Goal: Transaction & Acquisition: Obtain resource

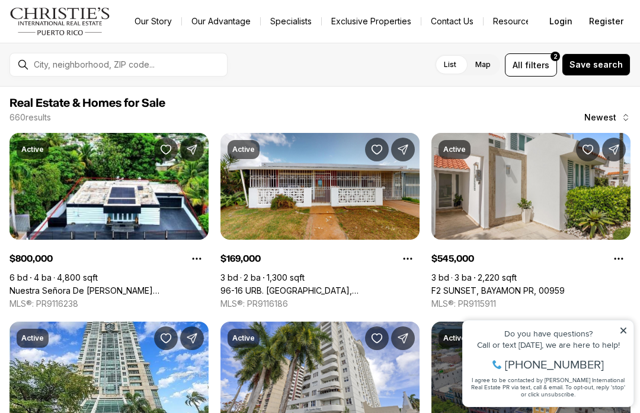
click at [277, 285] on link "96-16 URB. [GEOGRAPHIC_DATA], [GEOGRAPHIC_DATA], 00984" at bounding box center [320, 290] width 199 height 11
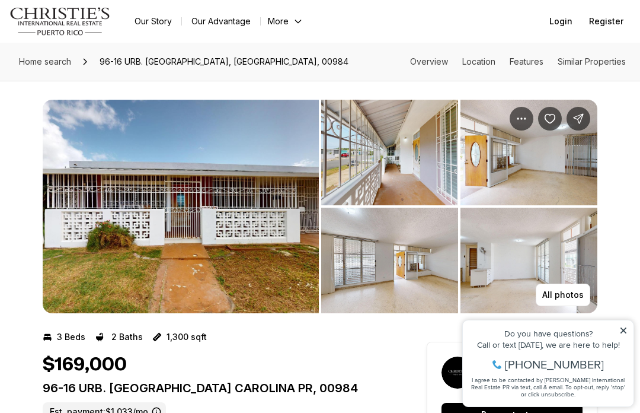
click at [621, 327] on icon at bounding box center [623, 330] width 8 height 8
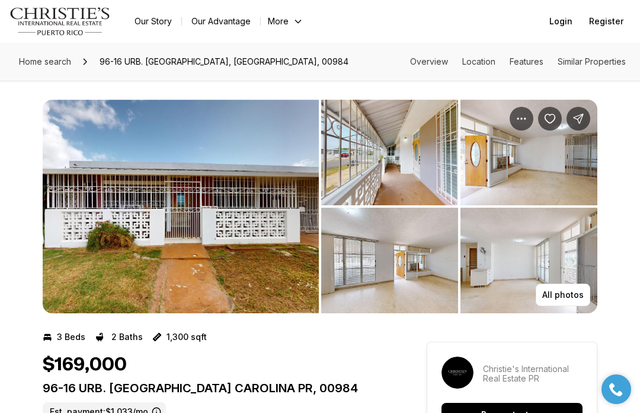
click at [590, 290] on img "View image gallery" at bounding box center [529, 260] width 137 height 106
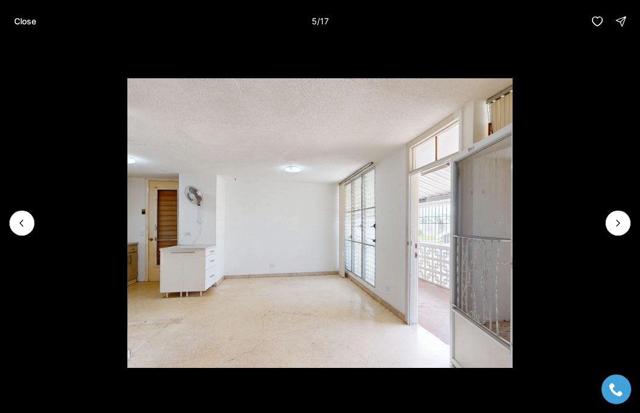
click at [615, 221] on icon "Next slide" at bounding box center [618, 223] width 12 height 12
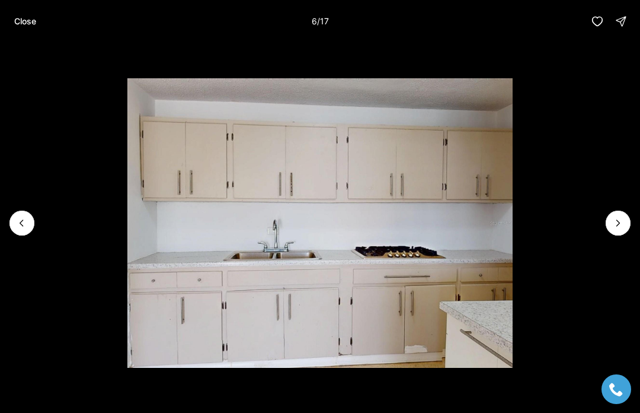
click at [513, 235] on img "6 of 17" at bounding box center [319, 222] width 385 height 289
click at [609, 222] on button "Next slide" at bounding box center [618, 222] width 25 height 25
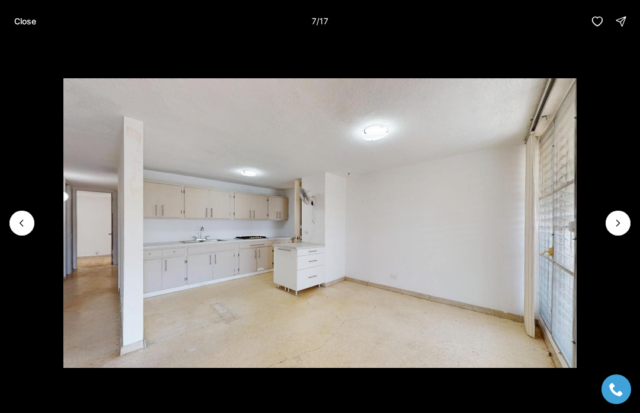
click at [612, 227] on icon "Next slide" at bounding box center [618, 223] width 12 height 12
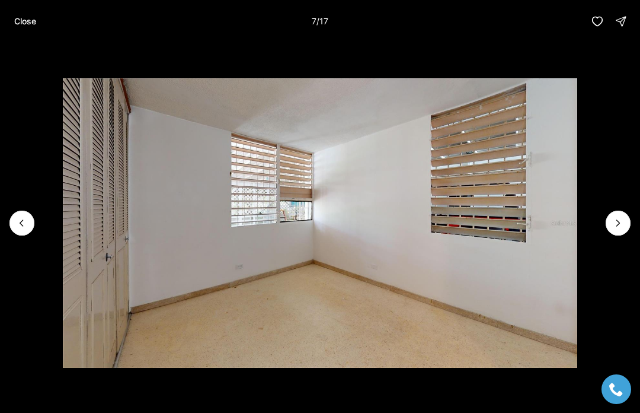
click at [619, 225] on icon "Next slide" at bounding box center [618, 223] width 12 height 12
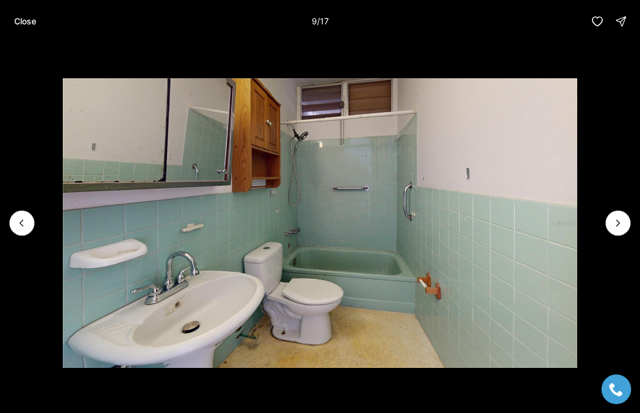
click at [615, 221] on icon "Next slide" at bounding box center [618, 223] width 12 height 12
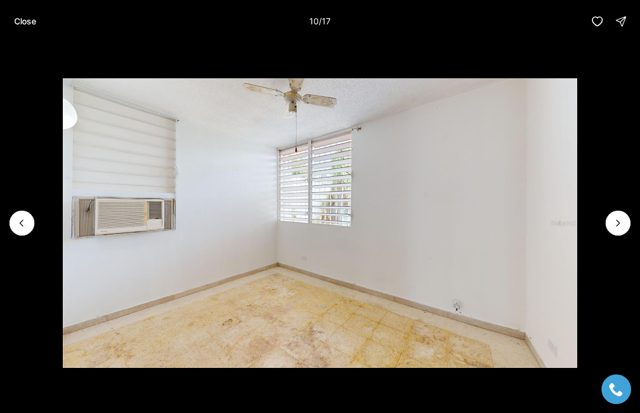
click at [618, 224] on icon "Next slide" at bounding box center [618, 223] width 3 height 6
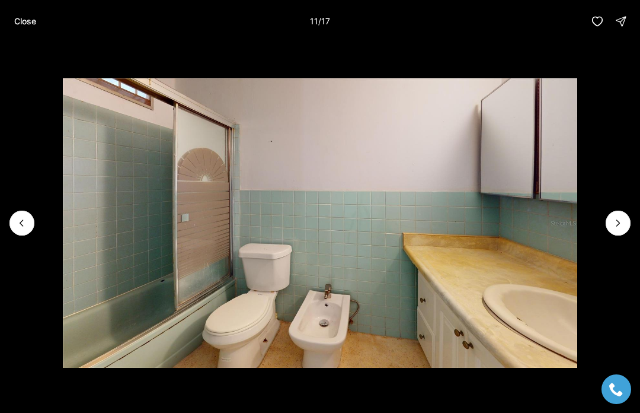
click at [615, 226] on icon "Next slide" at bounding box center [618, 223] width 12 height 12
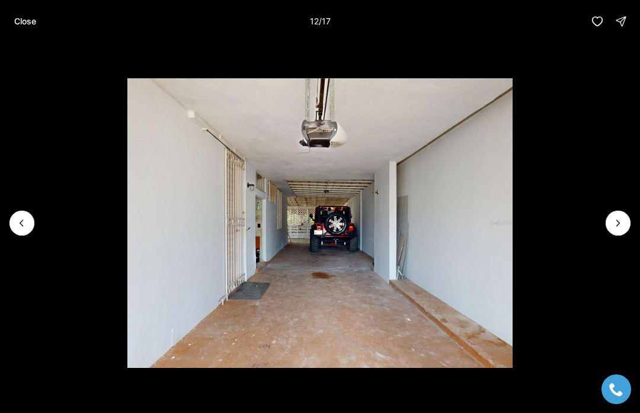
click at [618, 227] on icon "Next slide" at bounding box center [618, 223] width 12 height 12
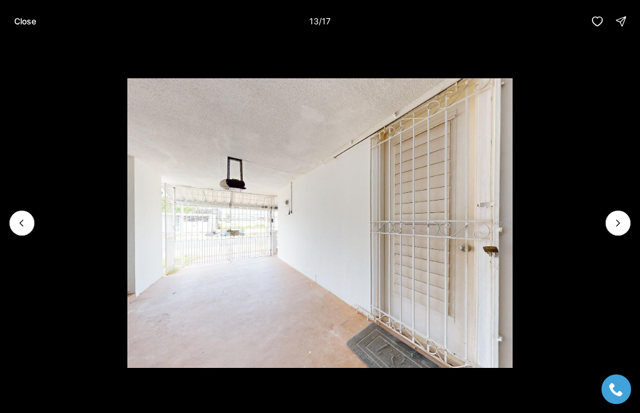
click at [513, 232] on img "13 of 17" at bounding box center [319, 222] width 385 height 289
click at [617, 217] on icon "Next slide" at bounding box center [618, 223] width 12 height 12
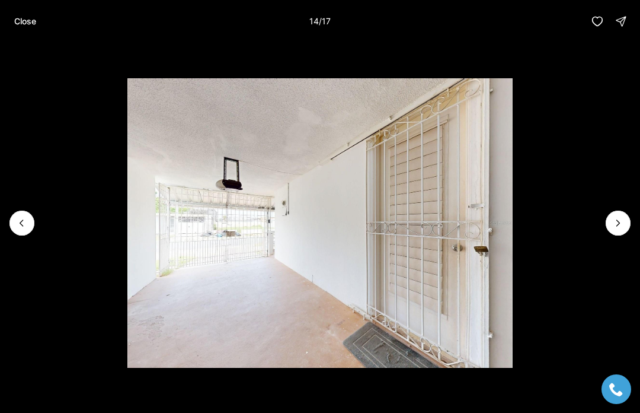
click at [612, 227] on icon "Next slide" at bounding box center [618, 223] width 12 height 12
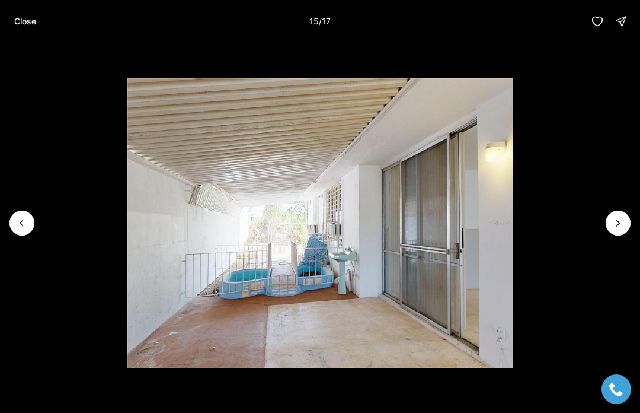
click at [615, 227] on icon "Next slide" at bounding box center [618, 223] width 12 height 12
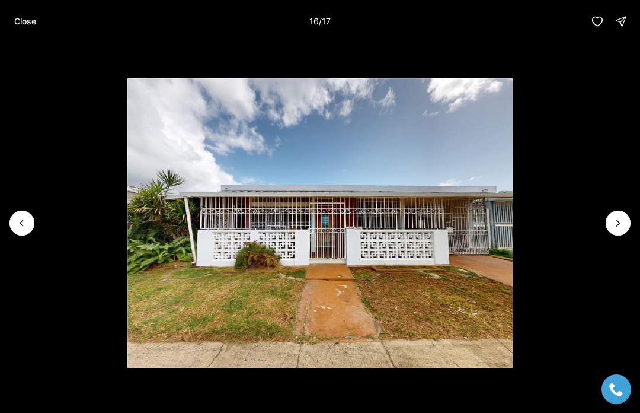
click at [617, 222] on icon "Next slide" at bounding box center [618, 223] width 12 height 12
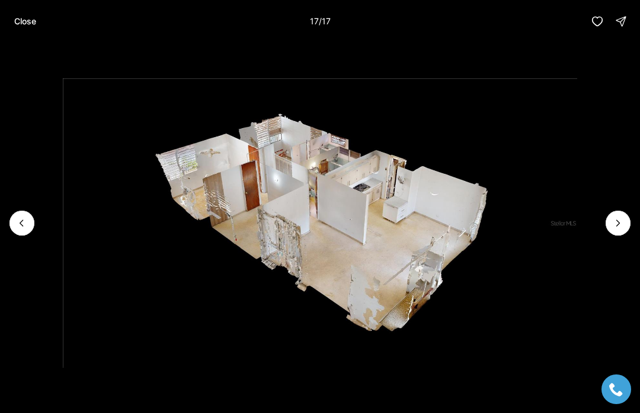
click at [26, 14] on button "Close" at bounding box center [25, 21] width 36 height 24
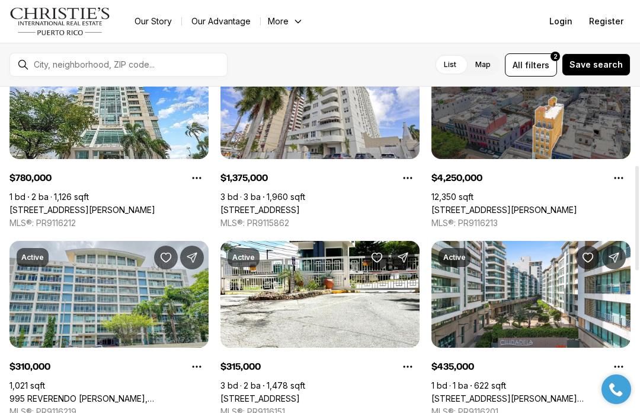
click at [550, 62] on span "filters" at bounding box center [537, 65] width 24 height 12
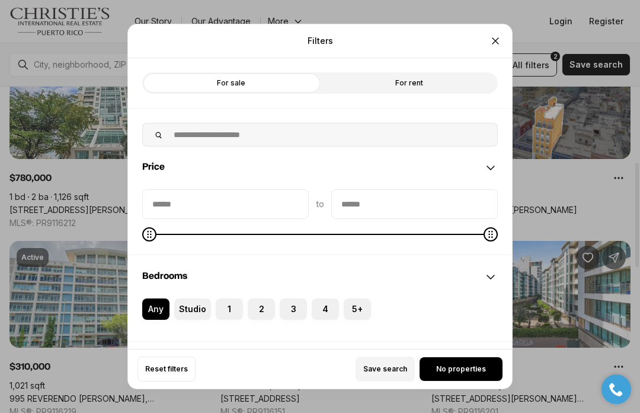
scroll to position [146, 0]
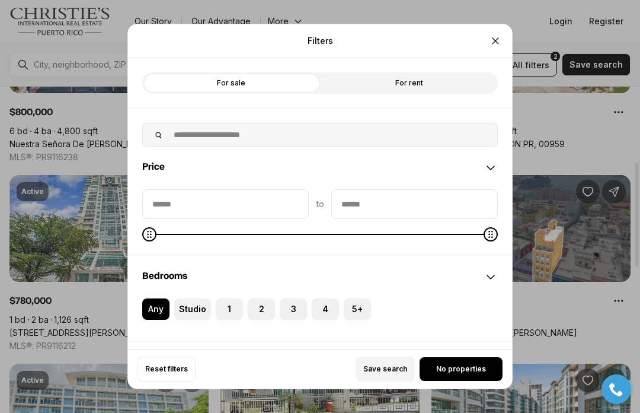
click at [550, 62] on div "Filters Refine your search with more filters For sale For rent Price to Bedroom…" at bounding box center [320, 206] width 640 height 413
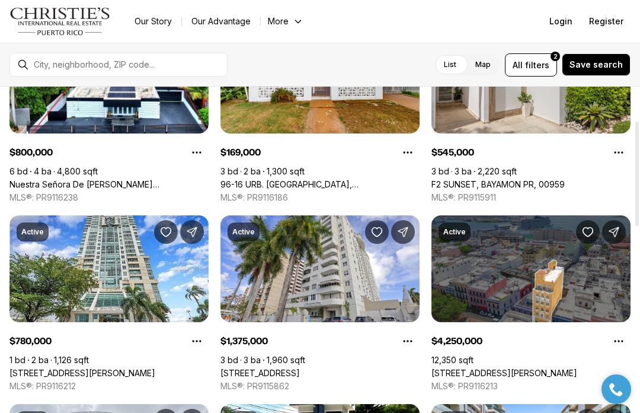
scroll to position [106, 0]
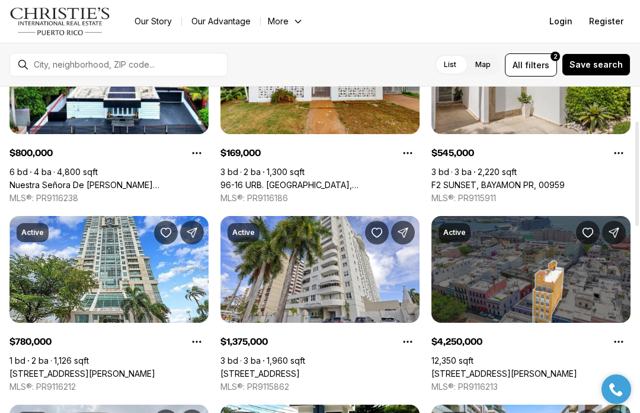
click at [538, 64] on span "filters" at bounding box center [537, 65] width 24 height 12
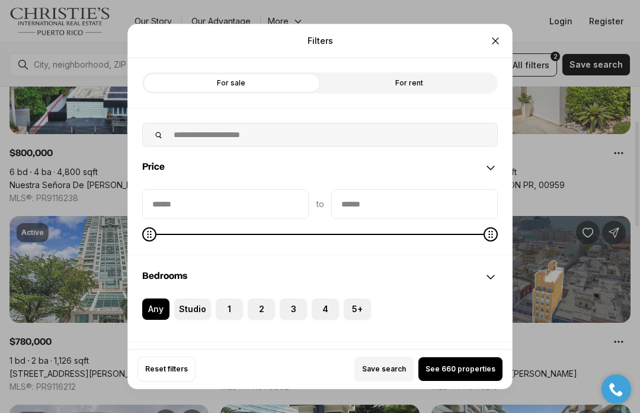
scroll to position [0, 0]
click at [425, 72] on label "For rent" at bounding box center [409, 82] width 178 height 21
click at [424, 72] on label "For rent" at bounding box center [409, 82] width 178 height 21
click at [465, 381] on button "See 273 properties" at bounding box center [461, 369] width 84 height 24
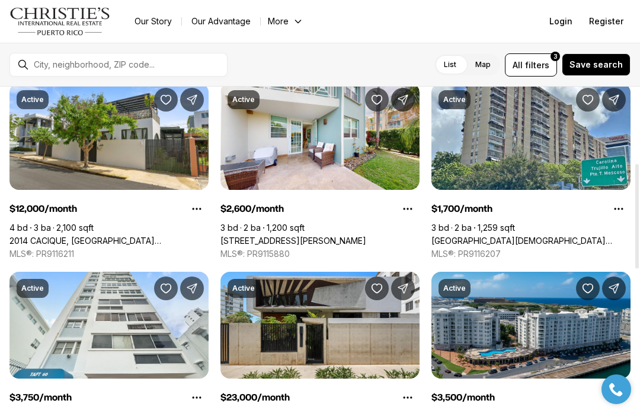
scroll to position [239, 0]
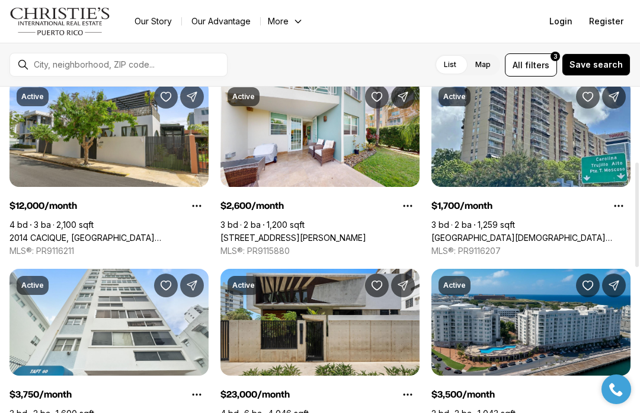
click at [95, 76] on div "For rent Any price All property types All beds All baths List Map List Map All …" at bounding box center [320, 65] width 640 height 44
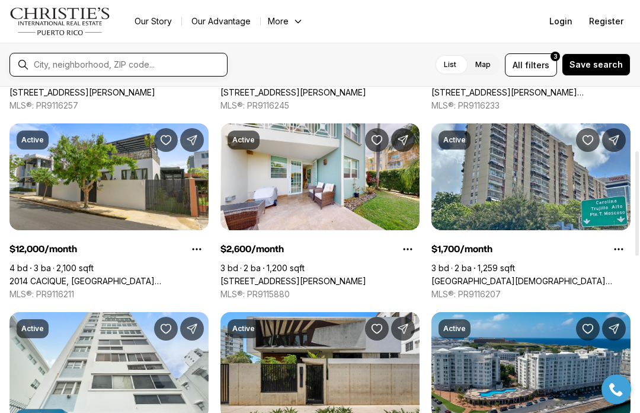
click at [89, 69] on input "text" at bounding box center [128, 64] width 189 height 9
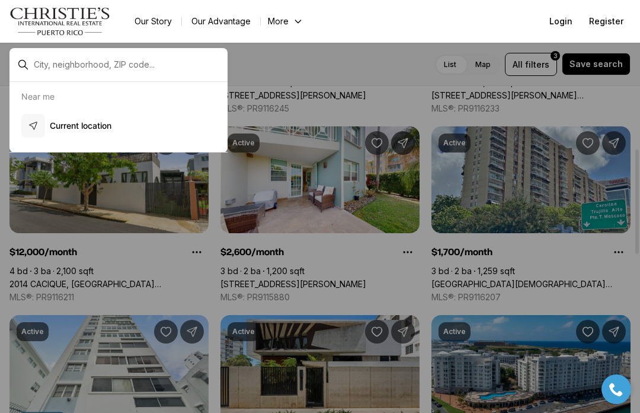
click at [91, 69] on input "text" at bounding box center [128, 64] width 189 height 9
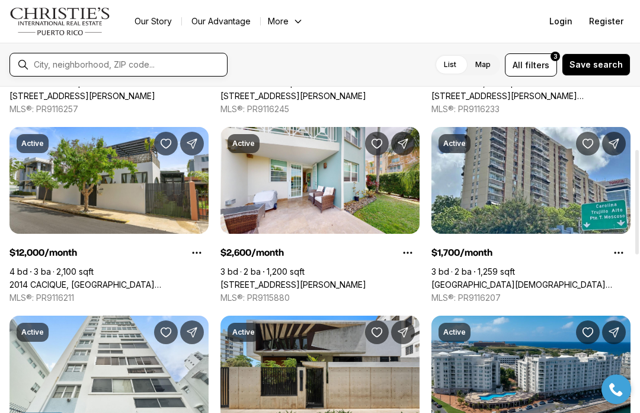
scroll to position [194, 0]
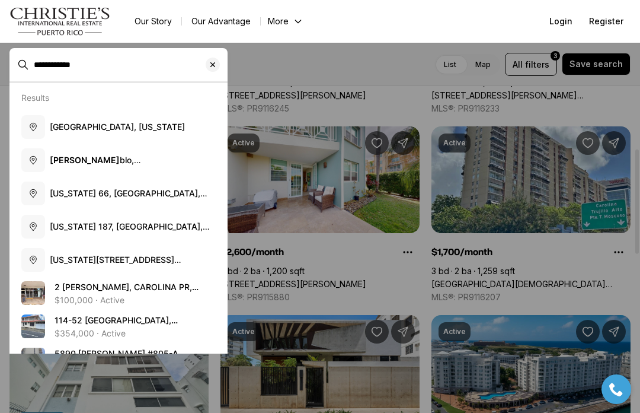
type input "**********"
click at [57, 126] on span "Carolina, Puerto Rico" at bounding box center [117, 127] width 135 height 10
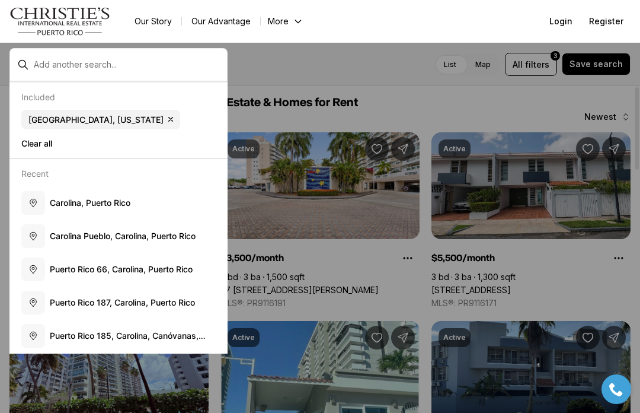
click at [447, 198] on div at bounding box center [320, 206] width 640 height 413
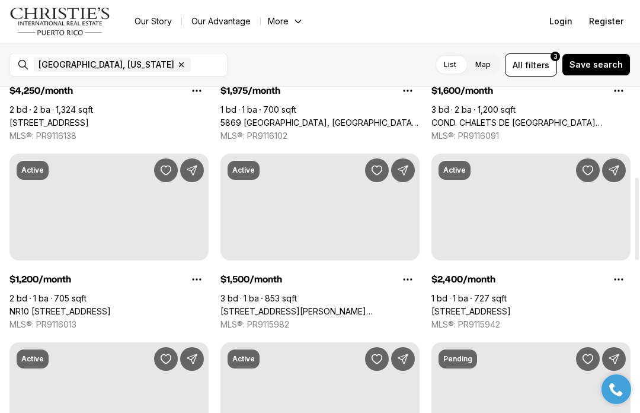
scroll to position [356, 0]
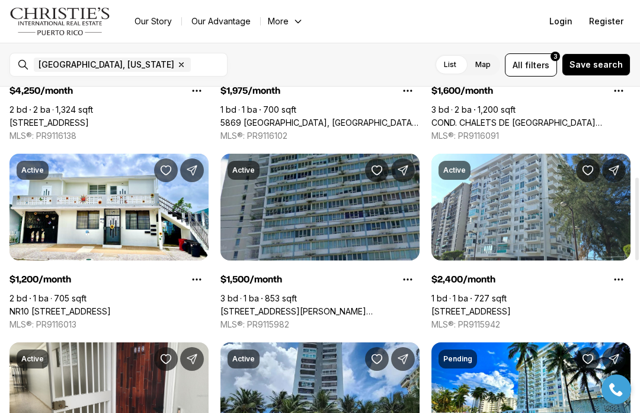
click at [387, 306] on link "806 Carr 806 CARR #1002, CAROLINA PR, 00987" at bounding box center [320, 311] width 199 height 11
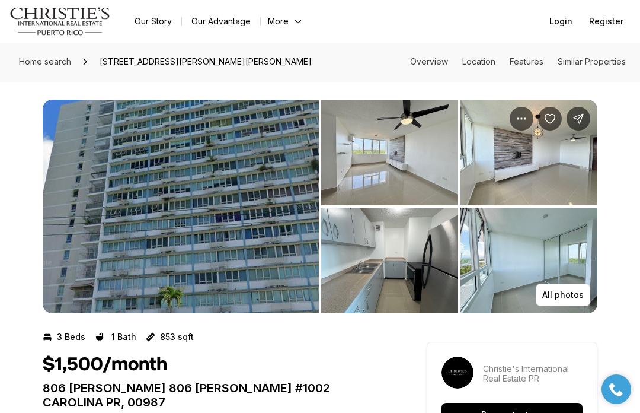
click at [87, 171] on img "View image gallery" at bounding box center [181, 206] width 276 height 213
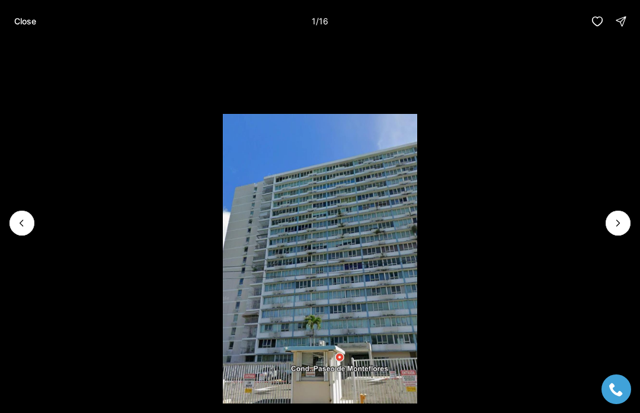
click at [619, 224] on icon "Next slide" at bounding box center [618, 223] width 3 height 6
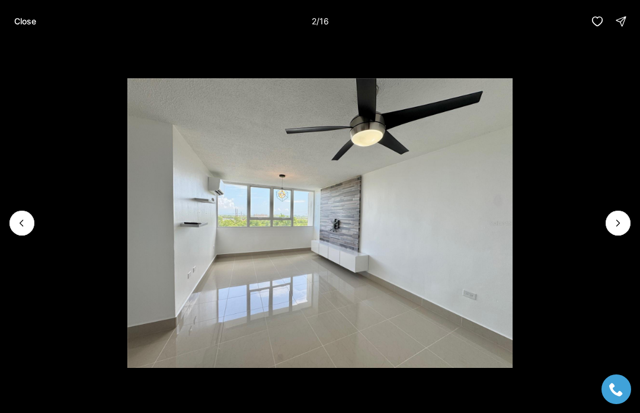
click at [626, 221] on button "Next slide" at bounding box center [618, 222] width 25 height 25
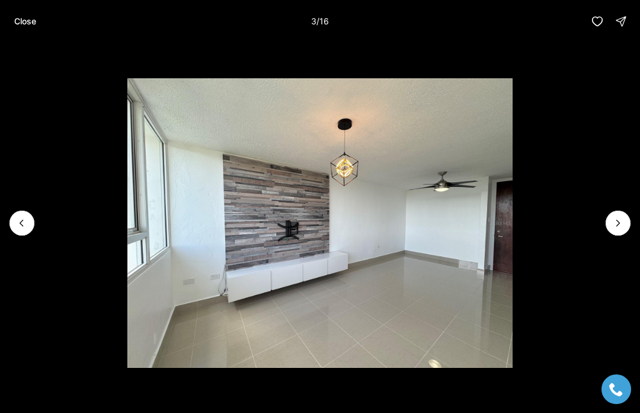
click at [618, 222] on icon "Next slide" at bounding box center [618, 223] width 3 height 6
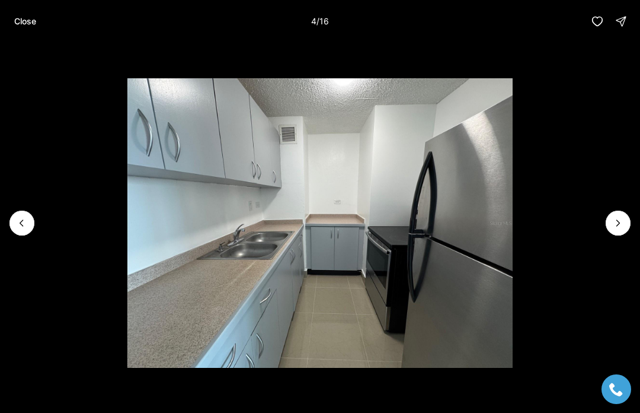
click at [615, 220] on icon "Next slide" at bounding box center [618, 223] width 12 height 12
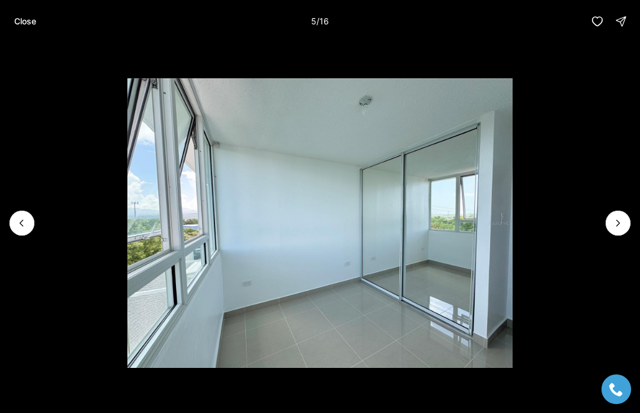
click at [619, 221] on icon "Next slide" at bounding box center [618, 223] width 12 height 12
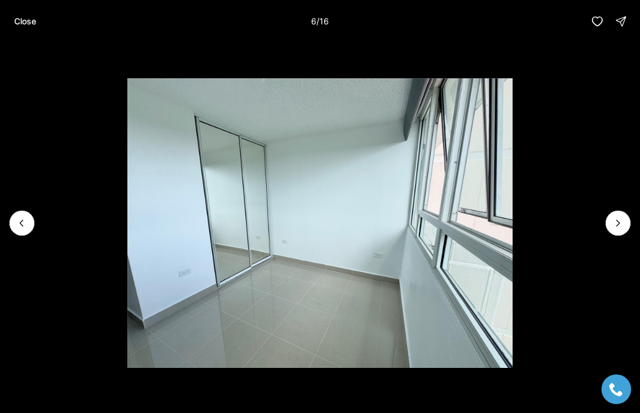
click at [616, 228] on icon "Next slide" at bounding box center [618, 223] width 12 height 12
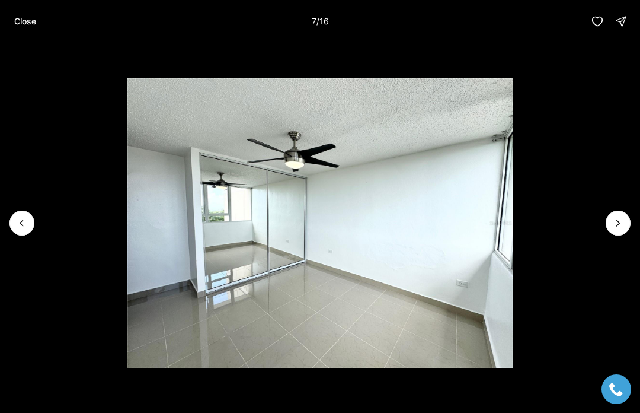
click at [624, 222] on icon "Next slide" at bounding box center [618, 223] width 12 height 12
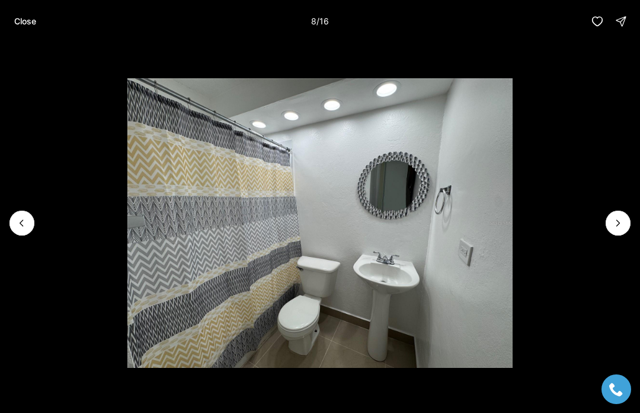
click at [622, 224] on icon "Next slide" at bounding box center [618, 223] width 12 height 12
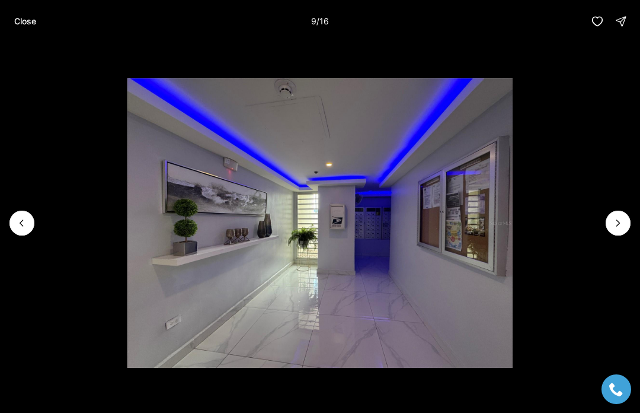
click at [623, 222] on icon "Next slide" at bounding box center [618, 223] width 12 height 12
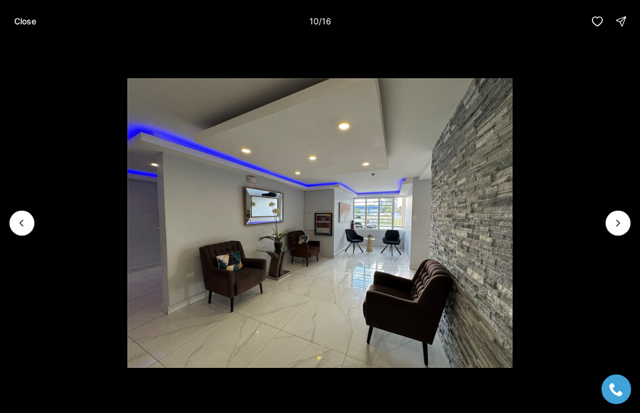
click at [24, 18] on p "Close" at bounding box center [25, 21] width 22 height 9
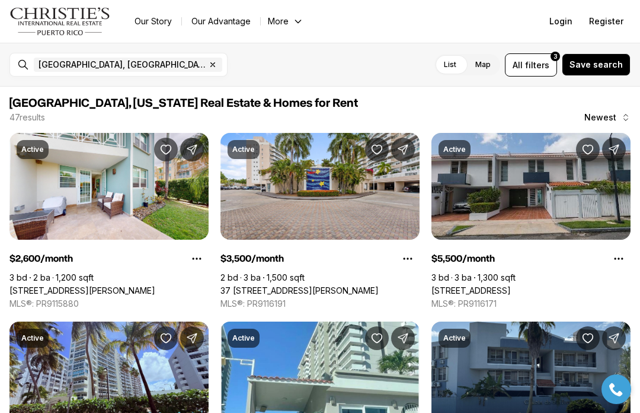
scroll to position [356, 0]
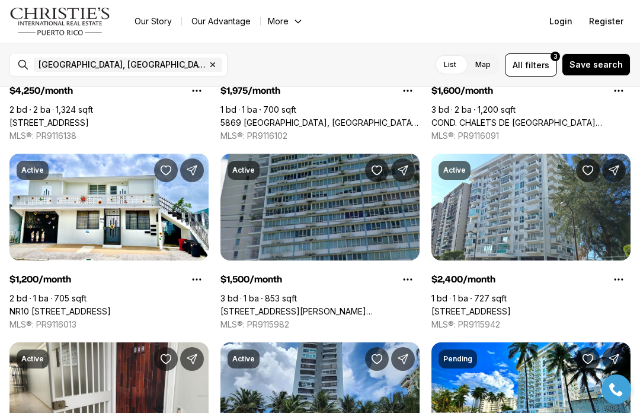
click at [540, 68] on span "filters" at bounding box center [537, 65] width 24 height 12
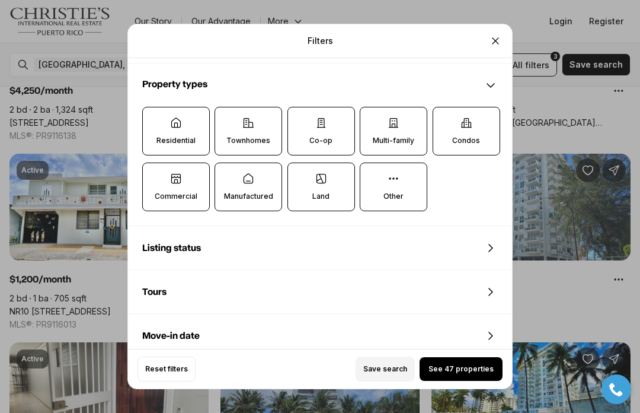
scroll to position [352, 0]
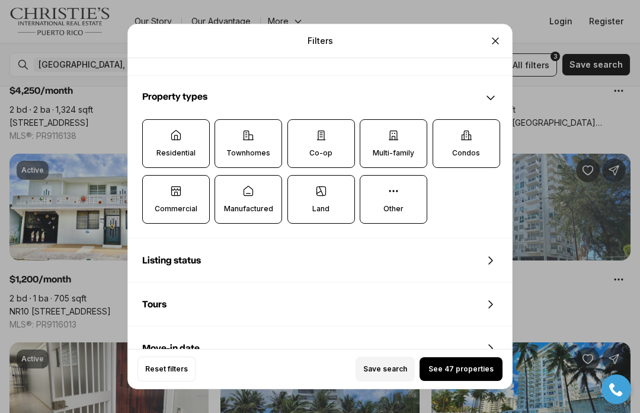
click at [580, 139] on div "Filters Refine your search with more filters For sale For rent Price to Bedroom…" at bounding box center [320, 206] width 640 height 413
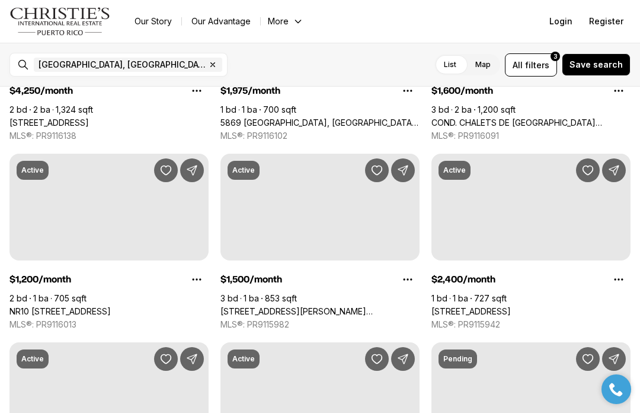
click at [557, 66] on button "All filters 3" at bounding box center [531, 64] width 52 height 23
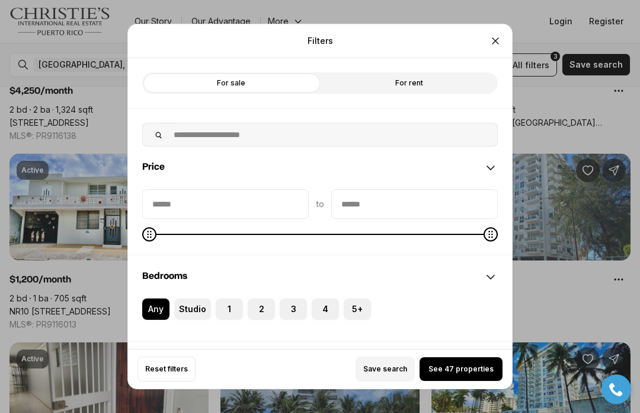
click at [540, 65] on div "Filters Refine your search with more filters For sale For rent Price to Bedroom…" at bounding box center [320, 206] width 640 height 413
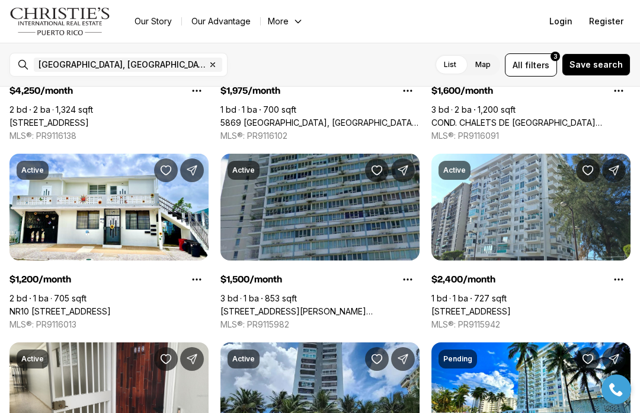
click at [557, 71] on button "All filters 3" at bounding box center [531, 64] width 52 height 23
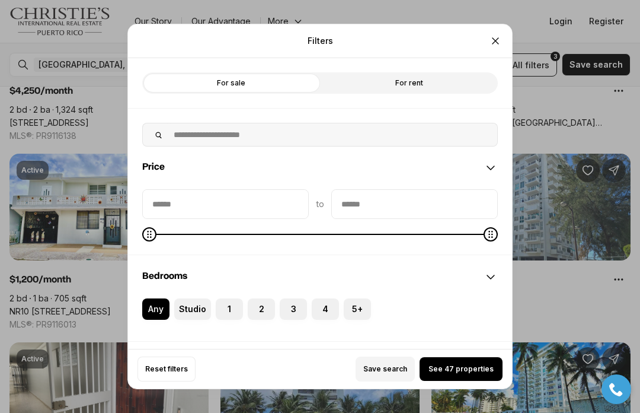
click at [536, 71] on div "Filters Refine your search with more filters For sale For rent Price to Bedroom…" at bounding box center [320, 206] width 640 height 413
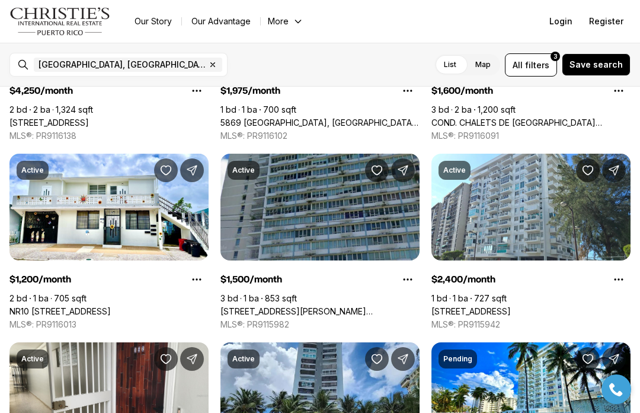
click at [542, 71] on button "All filters 3" at bounding box center [531, 64] width 52 height 23
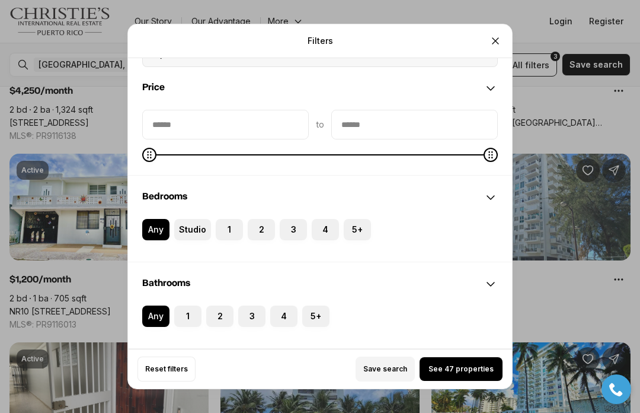
scroll to position [80, 0]
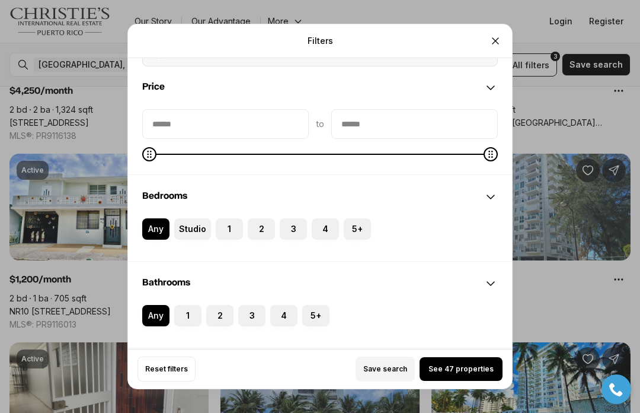
click at [289, 218] on button "3" at bounding box center [286, 224] width 12 height 12
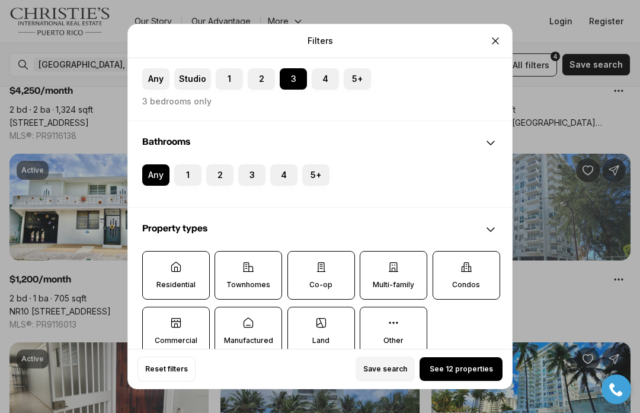
scroll to position [232, 0]
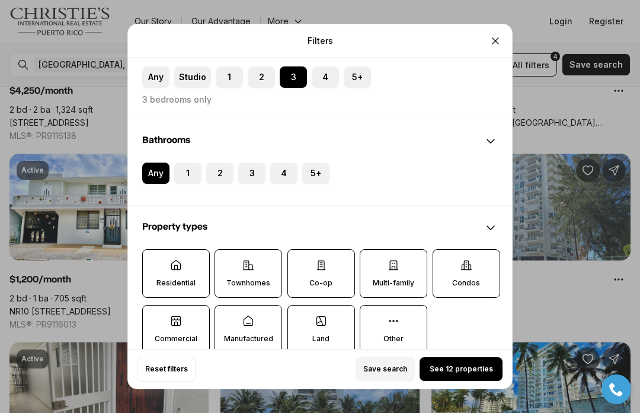
click at [378, 381] on button "Save search" at bounding box center [385, 368] width 59 height 25
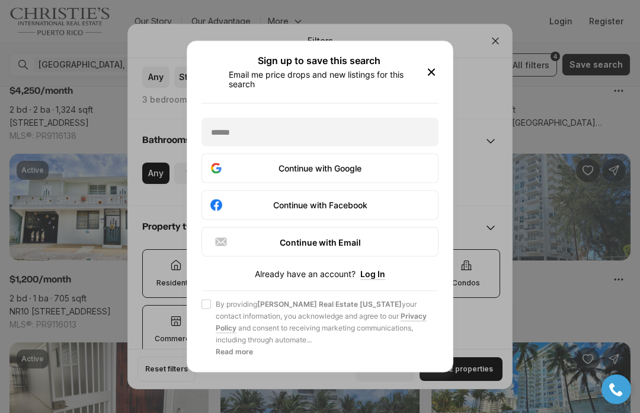
click at [550, 160] on div "Sign up to save this search Email me price drops and new listings for this sear…" at bounding box center [320, 206] width 640 height 413
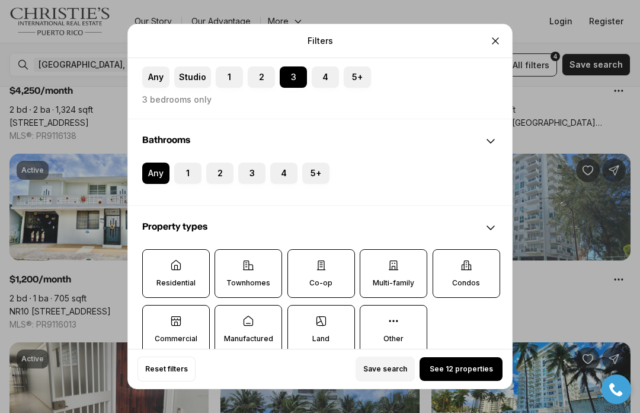
click at [174, 381] on button "Reset filters" at bounding box center [167, 368] width 58 height 25
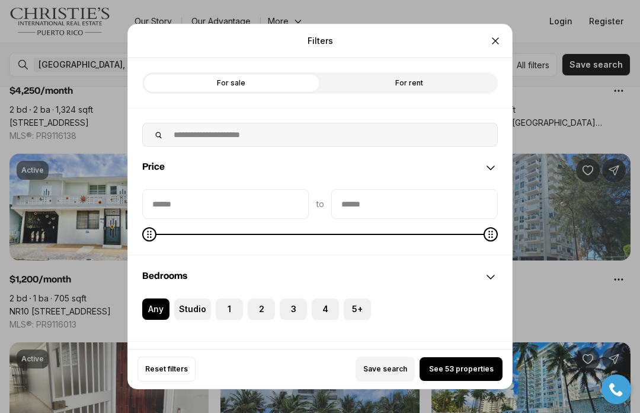
click at [461, 72] on label "For rent" at bounding box center [409, 82] width 178 height 21
click at [500, 35] on icon "Close" at bounding box center [496, 41] width 12 height 12
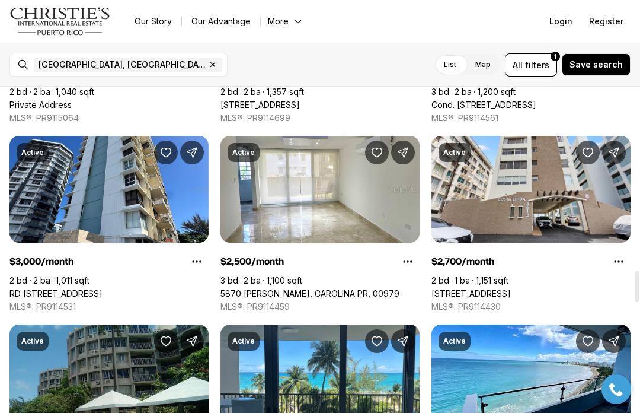
scroll to position [1882, 0]
click at [544, 69] on span "filters" at bounding box center [537, 65] width 24 height 12
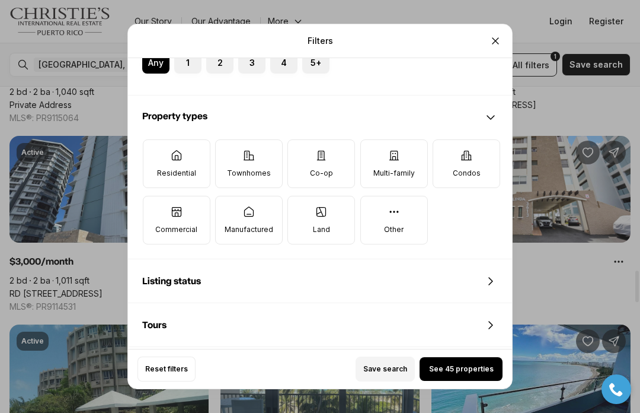
scroll to position [334, 0]
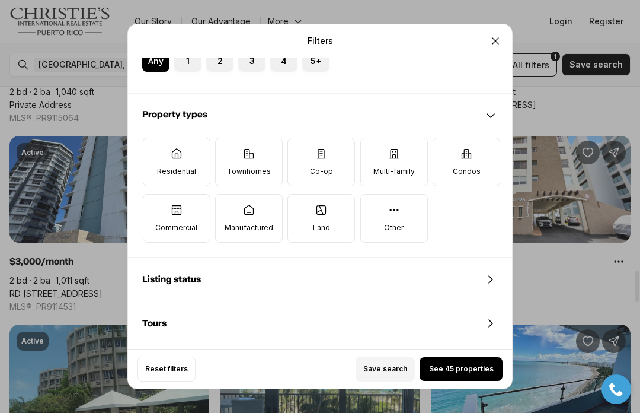
click at [471, 260] on div "Listing status" at bounding box center [320, 279] width 384 height 43
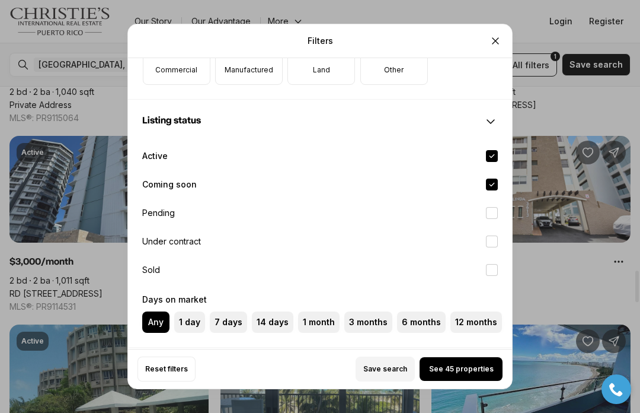
scroll to position [535, 0]
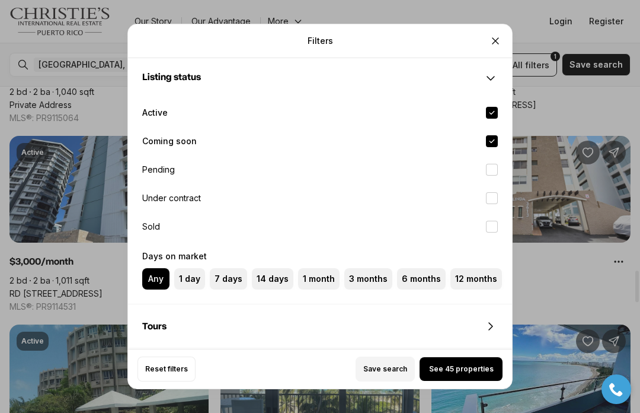
click at [494, 135] on button "Coming soon" at bounding box center [492, 141] width 12 height 12
click at [496, 107] on button "Active" at bounding box center [492, 113] width 12 height 12
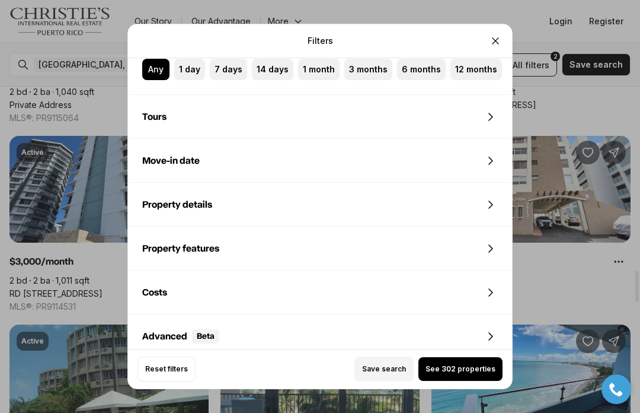
click at [472, 183] on div "Property details" at bounding box center [320, 204] width 384 height 43
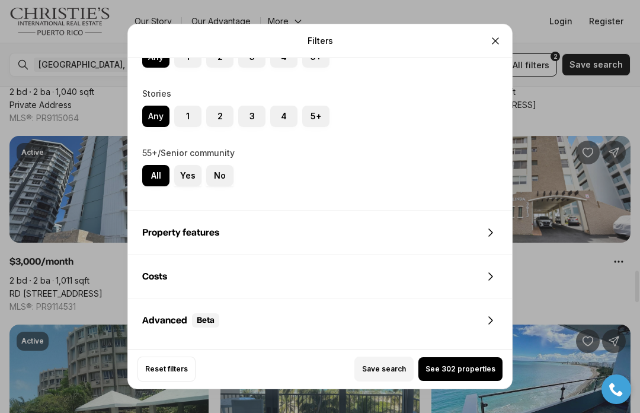
scroll to position [1180, 0]
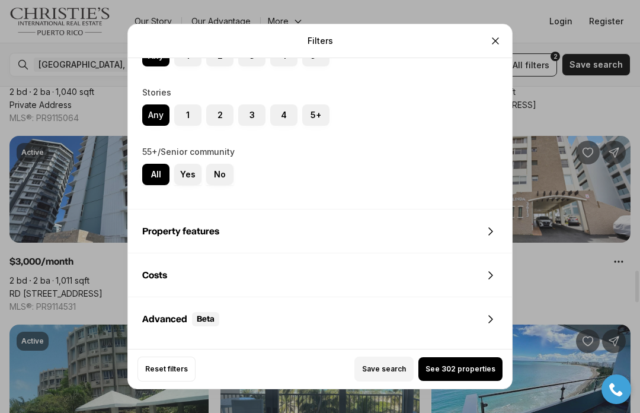
click at [506, 256] on div "Costs" at bounding box center [320, 275] width 384 height 43
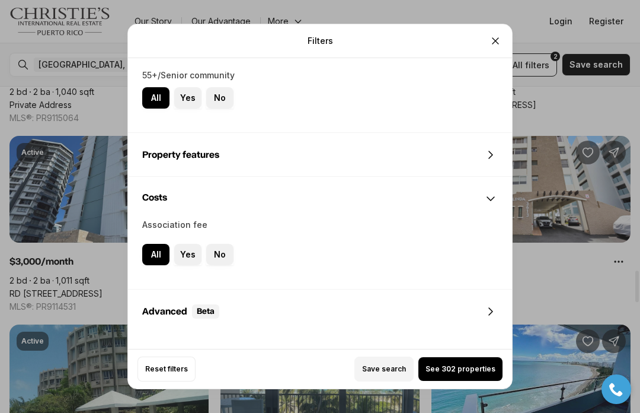
scroll to position [1264, 0]
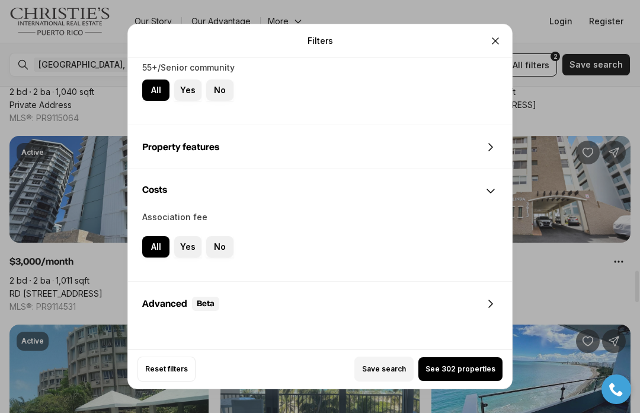
click at [493, 140] on icon at bounding box center [491, 147] width 14 height 14
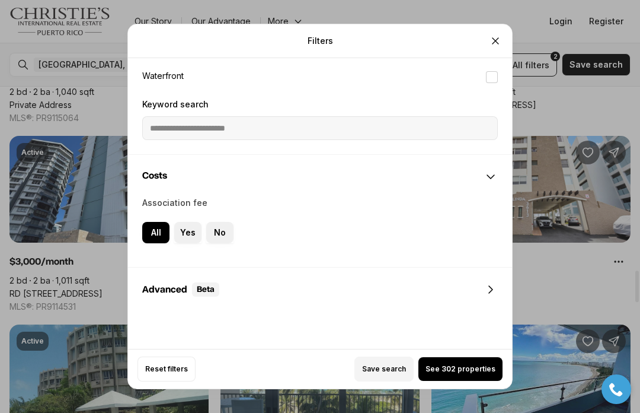
scroll to position [1482, 0]
click at [497, 283] on icon at bounding box center [491, 290] width 14 height 14
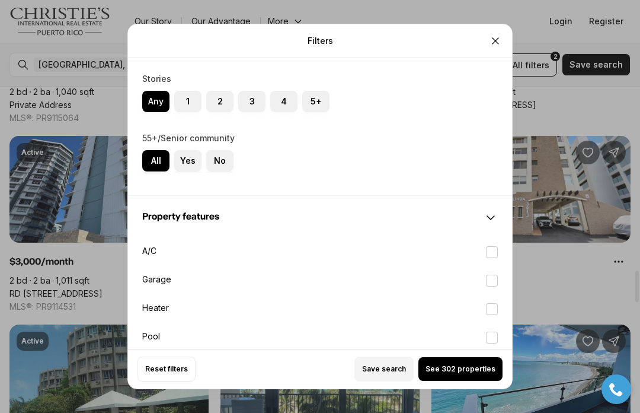
scroll to position [1157, 0]
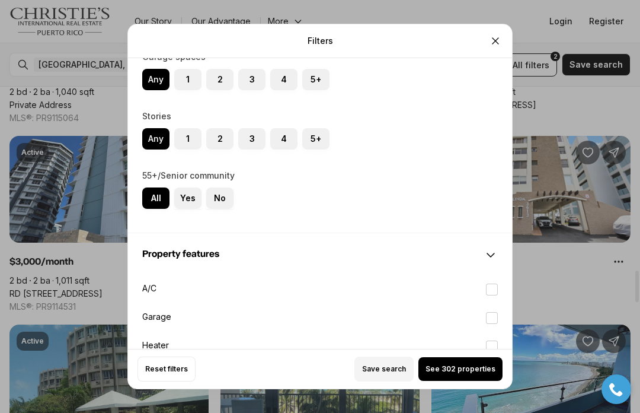
click at [601, 171] on div "Filters Refine your search with more filters For sale For rent Price to Bedroom…" at bounding box center [320, 206] width 640 height 413
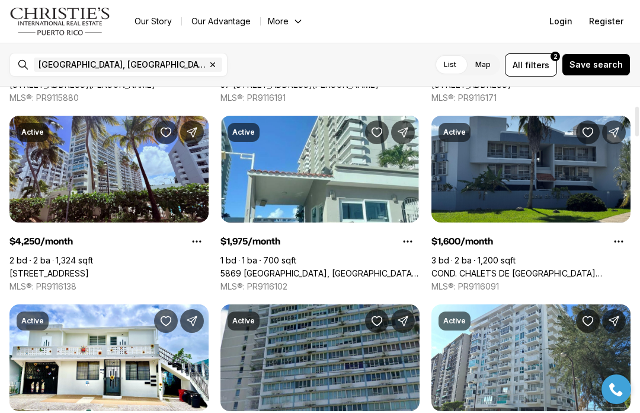
scroll to position [206, 0]
click at [550, 75] on button "All filters 2" at bounding box center [531, 64] width 52 height 23
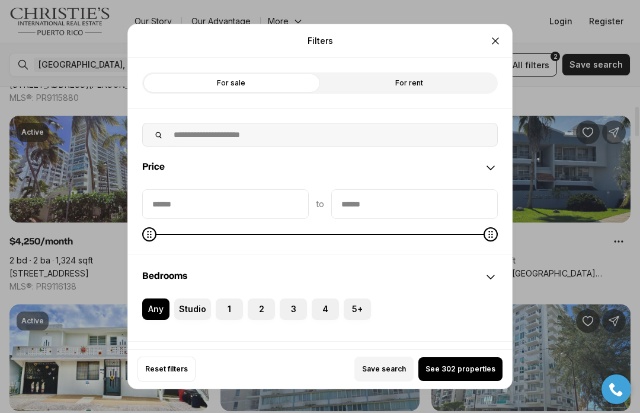
click at [333, 298] on label "4" at bounding box center [325, 308] width 27 height 21
click at [324, 298] on button "4" at bounding box center [318, 304] width 12 height 12
click at [460, 379] on button "See 15 properties" at bounding box center [461, 369] width 83 height 24
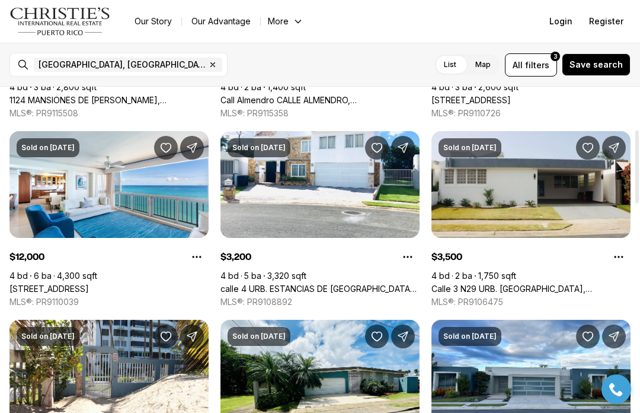
click at [495, 60] on label "Map" at bounding box center [483, 64] width 34 height 21
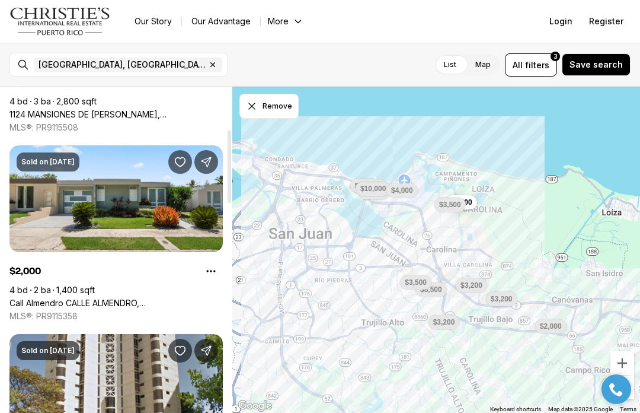
scroll to position [190, 0]
click at [462, 66] on label "List" at bounding box center [450, 64] width 31 height 21
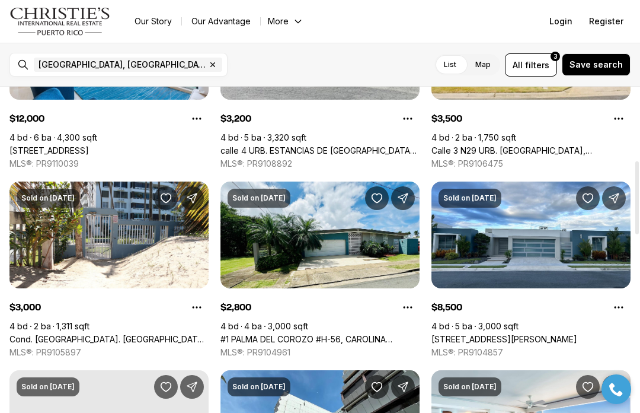
scroll to position [328, 0]
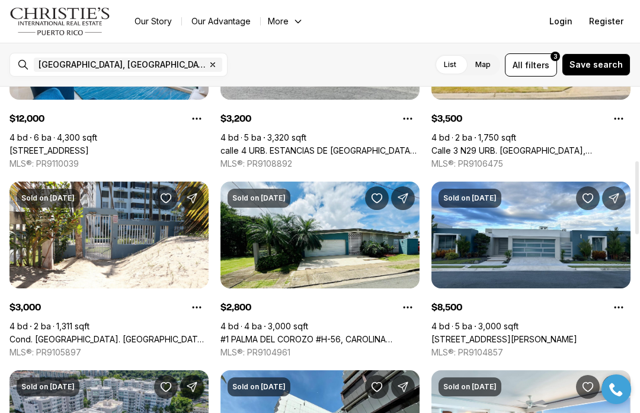
click at [351, 334] on link "#1 PALMA DEL COROZO #H-56, CAROLINA PR, 00979" at bounding box center [320, 339] width 199 height 11
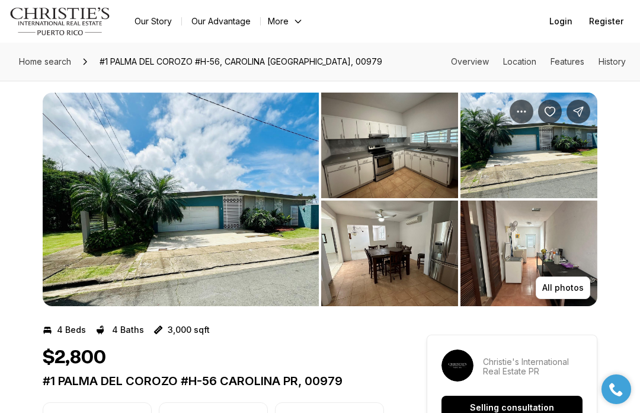
scroll to position [1, 0]
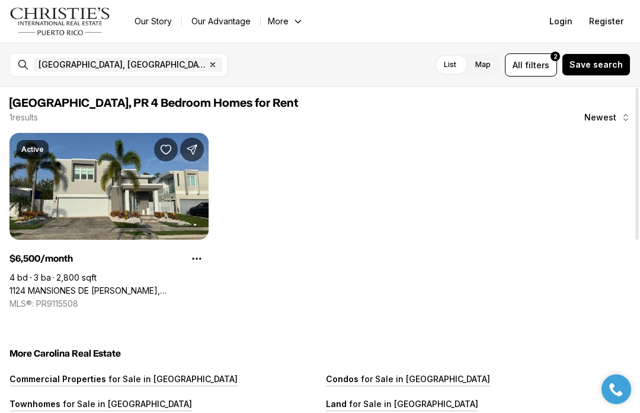
click at [545, 55] on button "All filters 2" at bounding box center [531, 64] width 52 height 23
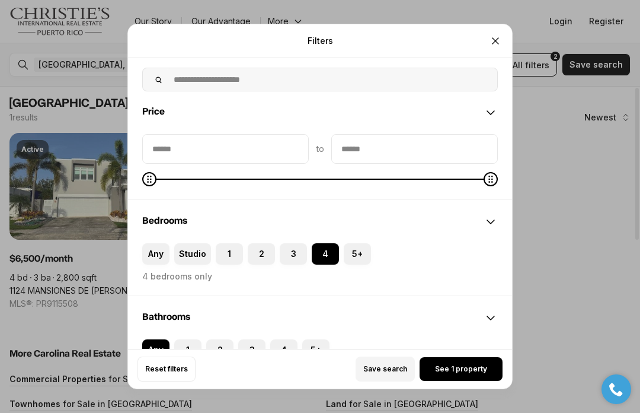
scroll to position [54, 0]
click at [159, 244] on label "Any" at bounding box center [155, 254] width 27 height 21
click at [154, 244] on button "Any" at bounding box center [148, 250] width 12 height 12
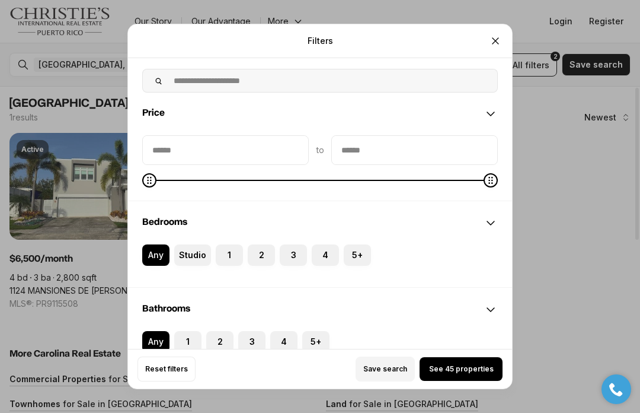
click at [473, 381] on button "See 45 properties" at bounding box center [461, 369] width 83 height 24
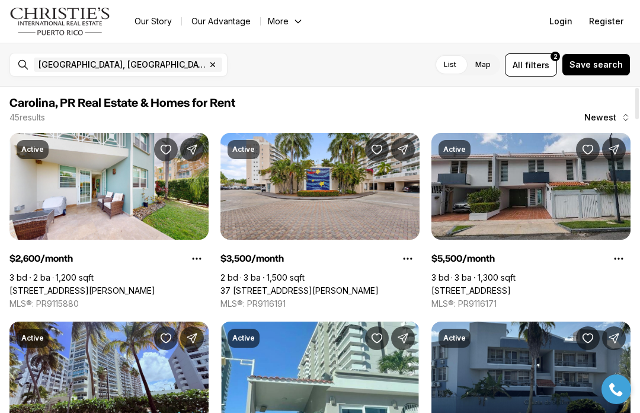
click at [79, 285] on link "[STREET_ADDRESS][PERSON_NAME]" at bounding box center [82, 290] width 146 height 11
click at [539, 67] on span "filters" at bounding box center [537, 65] width 24 height 12
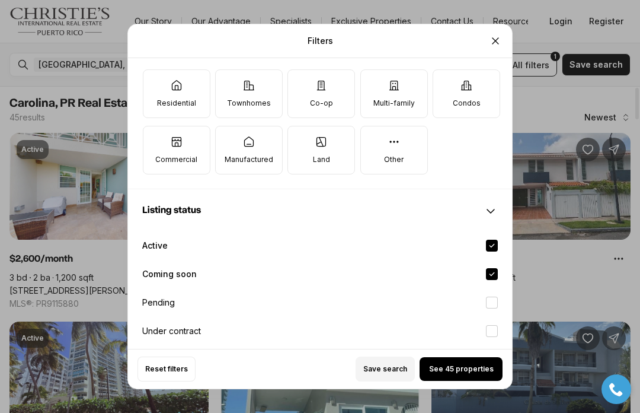
scroll to position [410, 0]
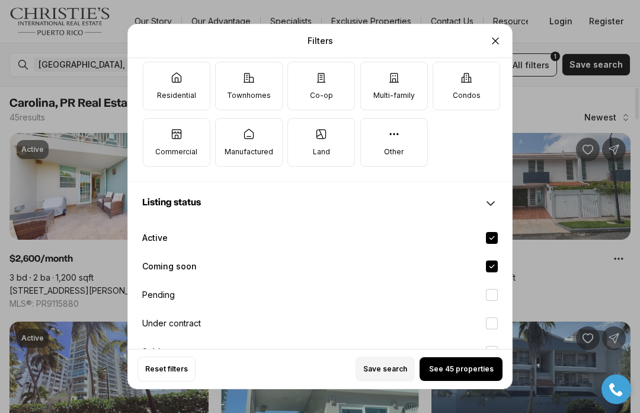
click at [505, 225] on label "Active" at bounding box center [320, 238] width 375 height 26
click at [498, 232] on button "Active" at bounding box center [492, 238] width 12 height 12
click at [505, 253] on label "Coming soon" at bounding box center [320, 266] width 375 height 26
click at [498, 260] on button "Coming soon" at bounding box center [492, 266] width 12 height 12
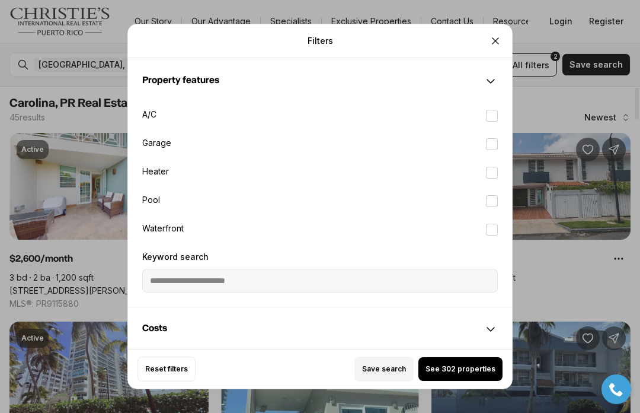
scroll to position [1331, 0]
click at [581, 184] on div "Filters Refine your search with more filters For sale For rent Price to Bedroom…" at bounding box center [320, 206] width 640 height 413
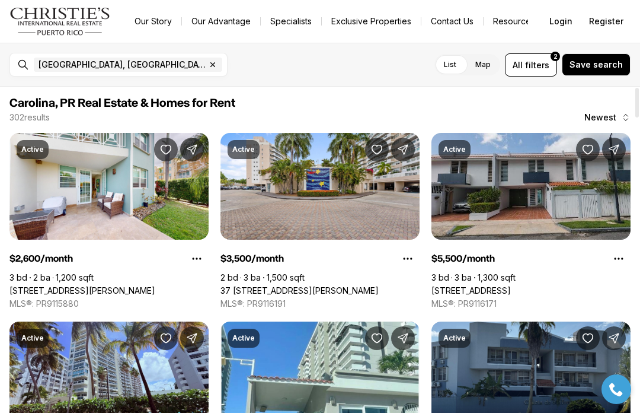
scroll to position [0, 0]
click at [208, 68] on icon "button" at bounding box center [212, 64] width 9 height 9
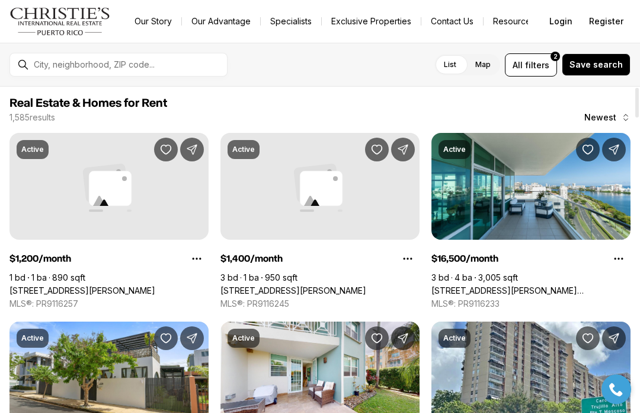
click at [528, 285] on link "[STREET_ADDRESS][PERSON_NAME][PERSON_NAME]" at bounding box center [531, 290] width 199 height 11
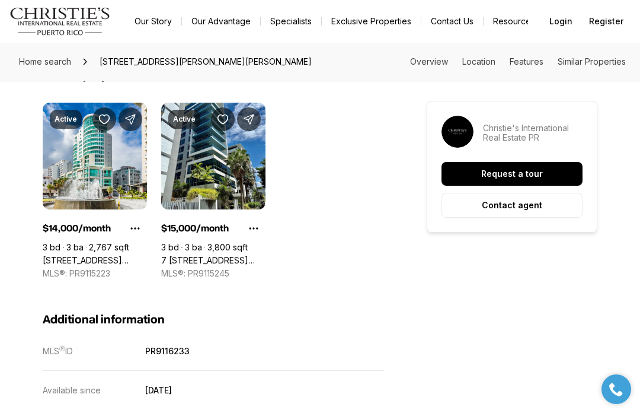
scroll to position [942, 0]
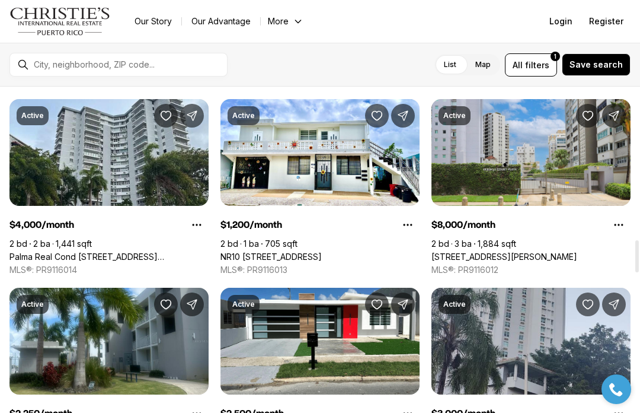
scroll to position [1543, 0]
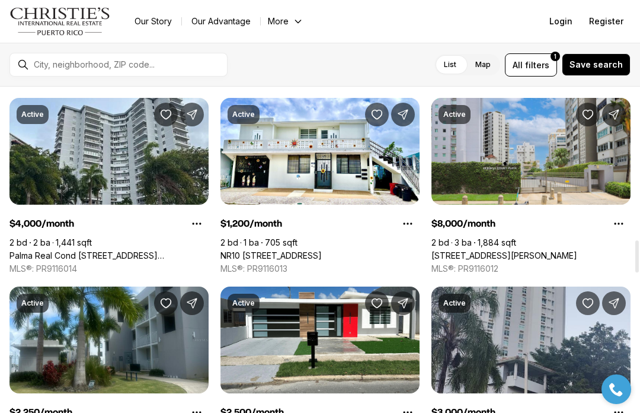
click at [523, 71] on span "All" at bounding box center [518, 65] width 10 height 12
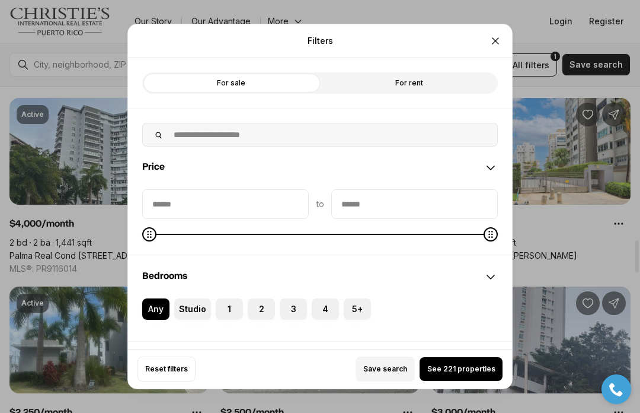
click at [500, 35] on icon "Close" at bounding box center [496, 41] width 12 height 12
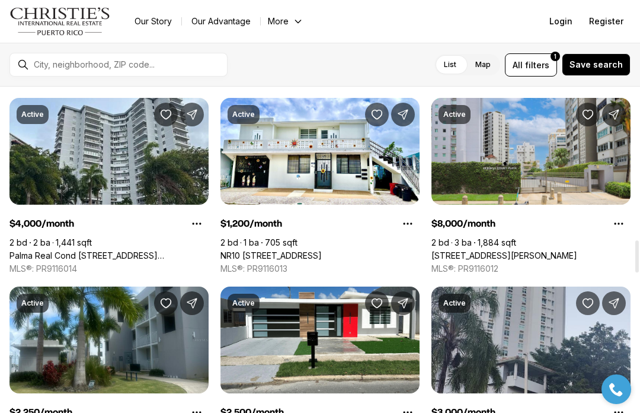
click at [503, 24] on ul "Our Story Our Advantage More Specialists Exclusive Properties Contact Us Resour…" at bounding box center [377, 21] width 504 height 17
